Goal: Task Accomplishment & Management: Use online tool/utility

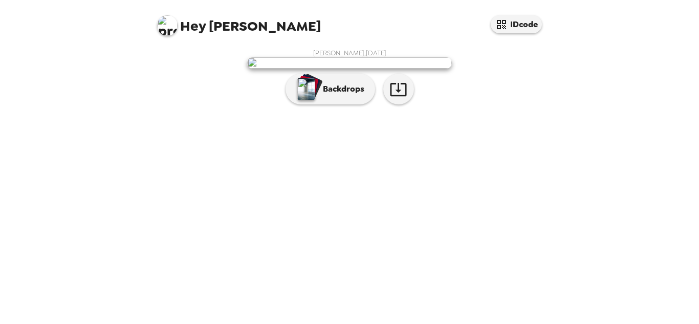
scroll to position [46, 0]
click at [406, 98] on icon "button" at bounding box center [398, 89] width 18 height 18
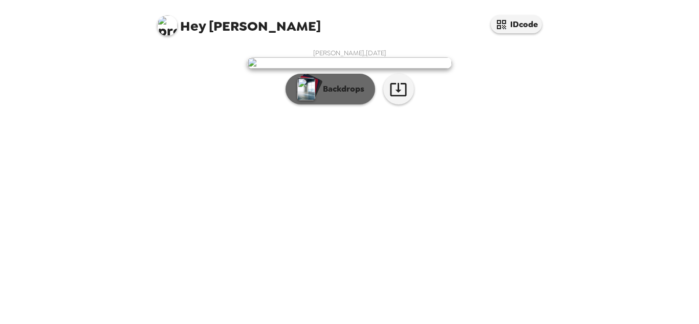
click at [337, 95] on p "Backdrops" at bounding box center [341, 89] width 47 height 12
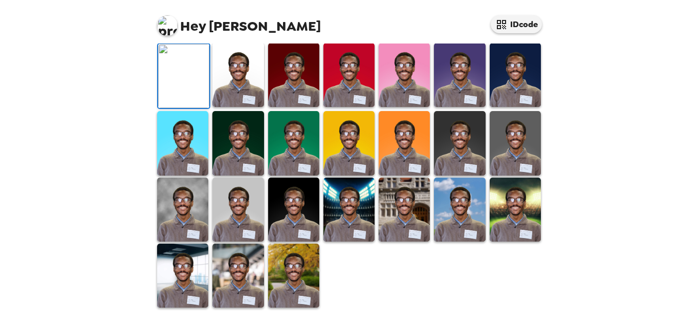
scroll to position [0, 0]
